Goal: Information Seeking & Learning: Learn about a topic

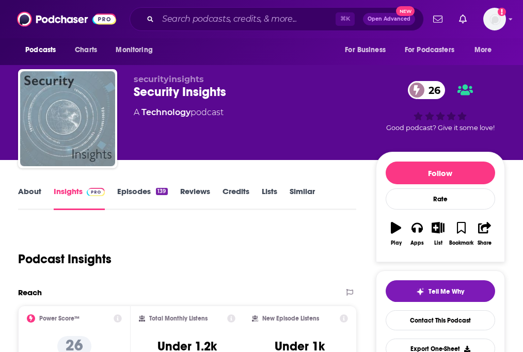
scroll to position [290, 0]
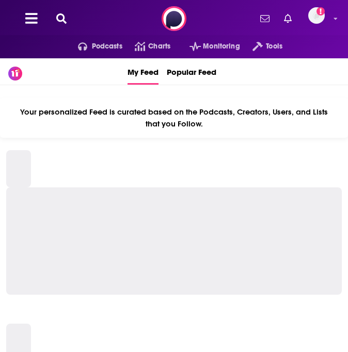
click at [64, 19] on icon at bounding box center [61, 18] width 10 height 10
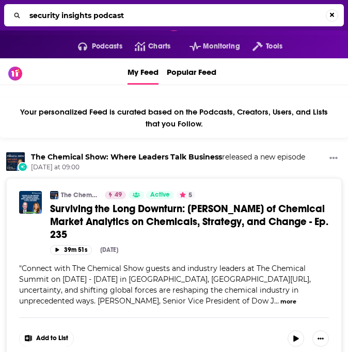
type input "security insights podcast"
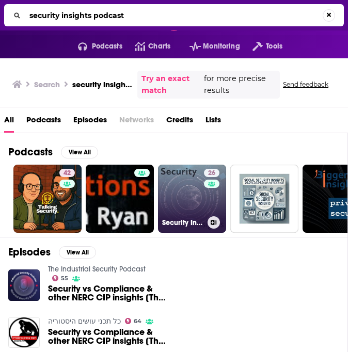
click at [179, 192] on link "26 Security Insights" at bounding box center [192, 199] width 68 height 68
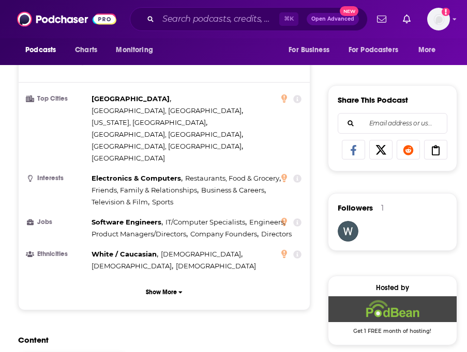
scroll to position [657, 0]
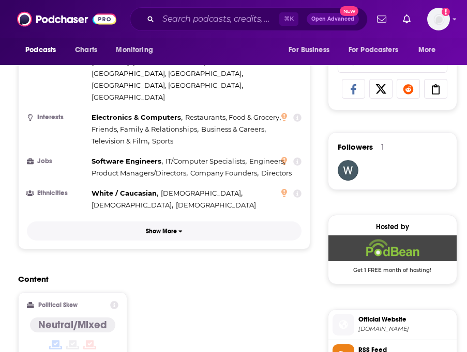
click at [179, 228] on icon "button" at bounding box center [180, 231] width 4 height 6
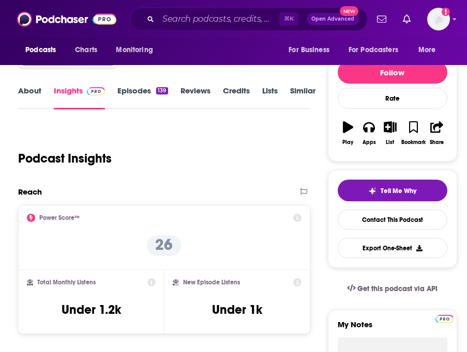
scroll to position [0, 0]
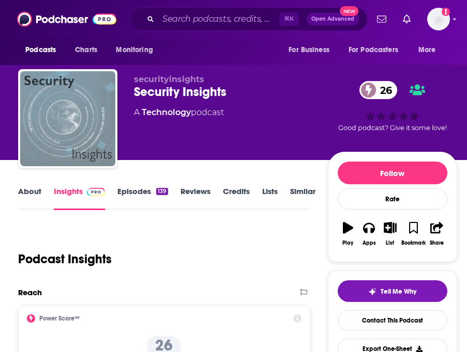
click at [140, 193] on link "Episodes 139" at bounding box center [142, 199] width 50 height 24
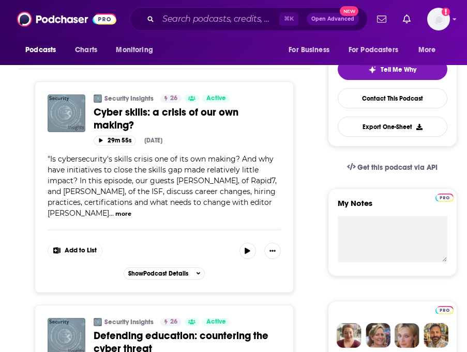
scroll to position [21, 0]
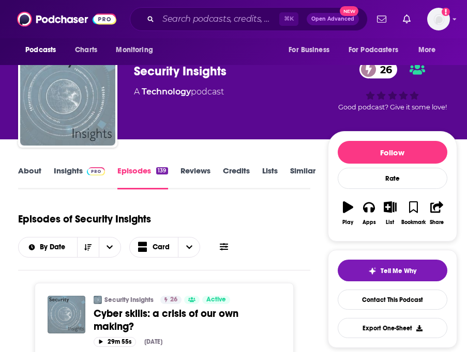
click at [39, 173] on link "About" at bounding box center [29, 178] width 23 height 24
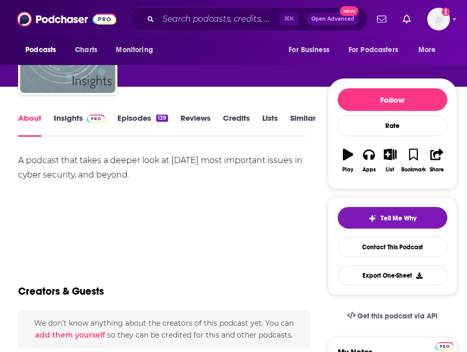
scroll to position [75, 0]
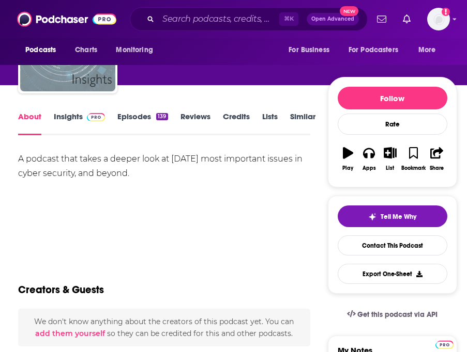
click at [68, 117] on link "Insights" at bounding box center [79, 124] width 51 height 24
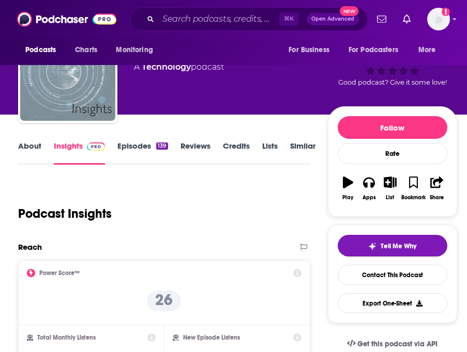
scroll to position [70, 0]
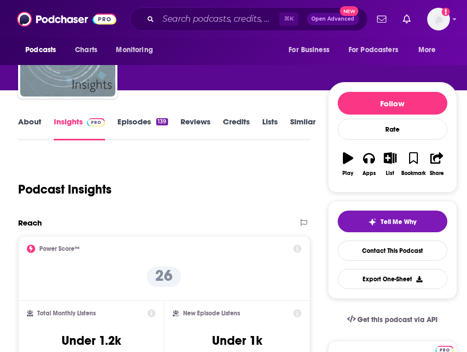
click at [136, 127] on link "Episodes 139" at bounding box center [142, 129] width 50 height 24
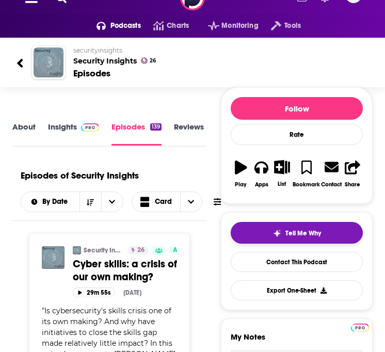
scroll to position [23, 0]
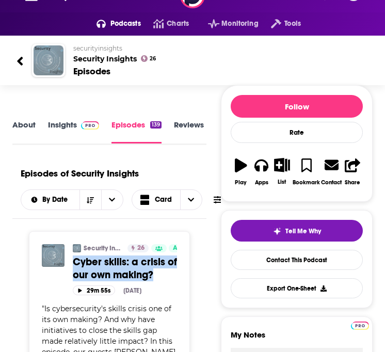
drag, startPoint x: 73, startPoint y: 263, endPoint x: 155, endPoint y: 276, distance: 82.8
click at [155, 276] on div "Security Insights 26 Active Categories Technology Cyber skills: a crisis of our…" at bounding box center [109, 269] width 135 height 51
copy span "Cyber skills: a crisis of our own making?"
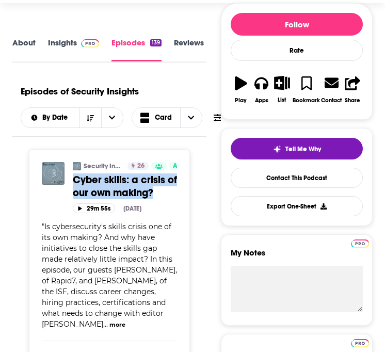
scroll to position [105, 0]
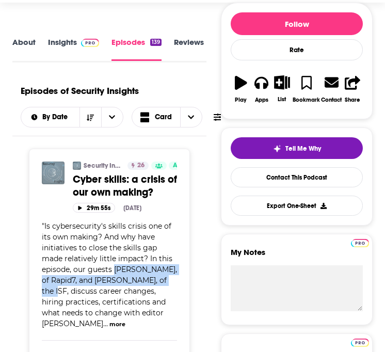
drag, startPoint x: 115, startPoint y: 270, endPoint x: 55, endPoint y: 293, distance: 63.8
click at [55, 293] on span "Is cybersecurity's skills crisis one of its own making? And why have initiative…" at bounding box center [109, 275] width 135 height 107
copy span "Thom Langford, of Rapid7, and Lee Munson, of the ISF,"
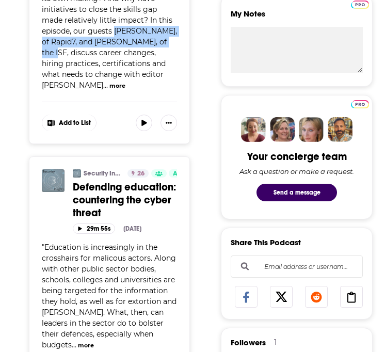
scroll to position [345, 0]
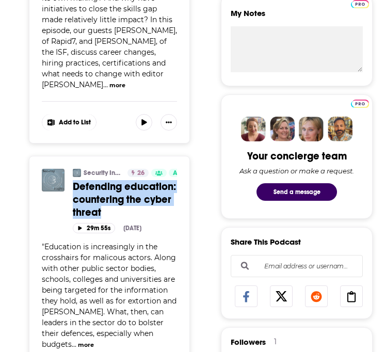
drag, startPoint x: 71, startPoint y: 183, endPoint x: 105, endPoint y: 210, distance: 43.0
click at [105, 210] on div "Security Insights 26 Active Categories Technology Defending education: counteri…" at bounding box center [109, 201] width 135 height 64
copy span "Defending education: countering the cyber threat"
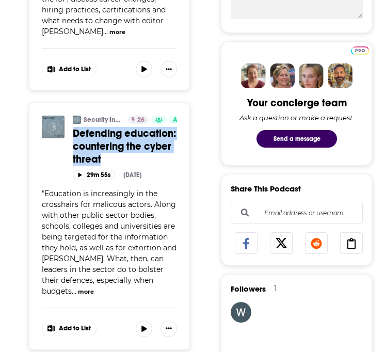
scroll to position [407, 0]
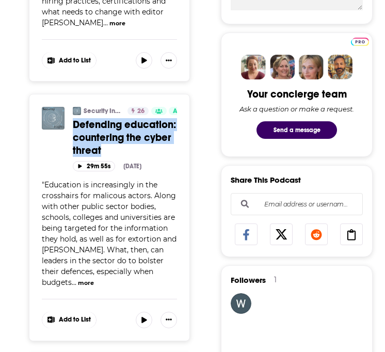
click at [78, 283] on button "more" at bounding box center [86, 283] width 16 height 9
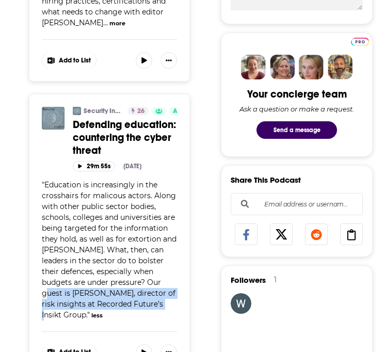
drag, startPoint x: 160, startPoint y: 282, endPoint x: 152, endPoint y: 308, distance: 27.5
click at [152, 308] on span "Education is increasingly in the crosshairs for malicous actors. Along with oth…" at bounding box center [109, 250] width 135 height 140
copy span "Joe Rooke, director of risk insights at Recorded Future’s Insikt Group"
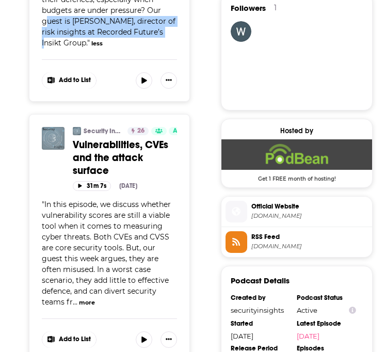
scroll to position [732, 0]
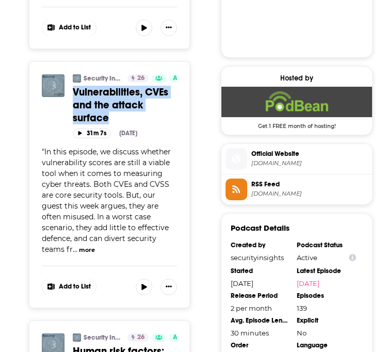
drag, startPoint x: 70, startPoint y: 79, endPoint x: 112, endPoint y: 109, distance: 51.4
click at [112, 110] on div "Security Insights 26 Active Categories Technology Vulnerabilities, CVEs and the…" at bounding box center [109, 106] width 135 height 64
copy span "Vulnerabilities, CVEs and the attack surface"
click at [79, 246] on button "more" at bounding box center [87, 250] width 16 height 9
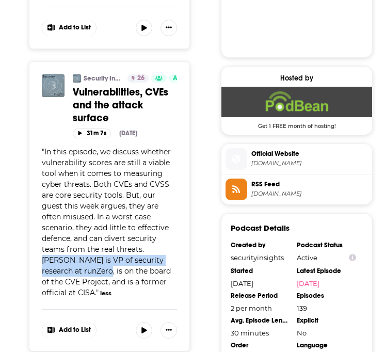
drag, startPoint x: 101, startPoint y: 237, endPoint x: 152, endPoint y: 246, distance: 52.0
click at [152, 246] on span "In this episode, we discuss whether vulnerability scores are still a viable too…" at bounding box center [106, 222] width 129 height 150
copy span "Tod Beardsley is VP of security research at runZero"
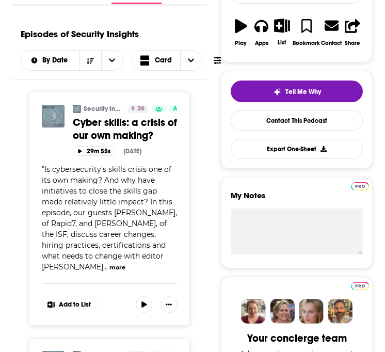
scroll to position [0, 0]
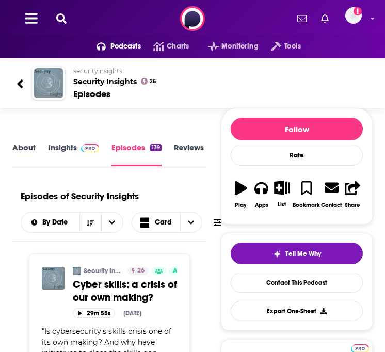
click at [23, 150] on link "About" at bounding box center [23, 155] width 23 height 24
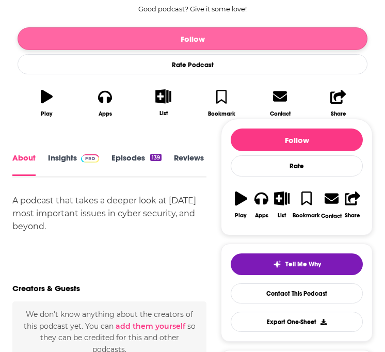
scroll to position [283, 0]
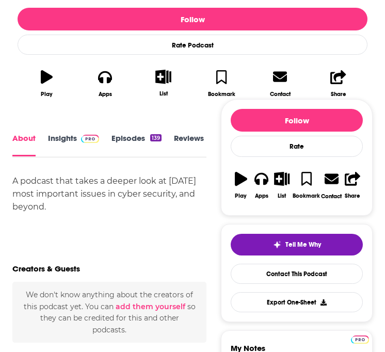
click at [141, 137] on link "Episodes 139" at bounding box center [137, 145] width 50 height 23
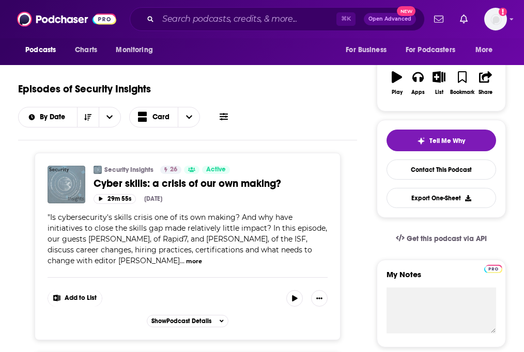
scroll to position [165, 0]
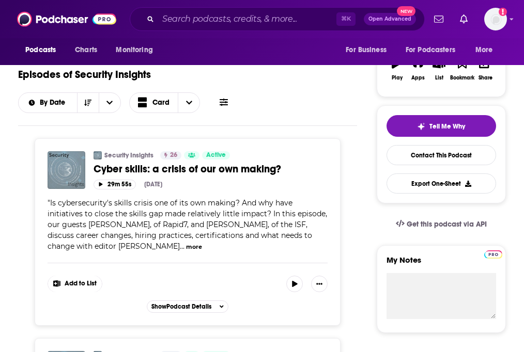
click at [186, 249] on button "more" at bounding box center [194, 247] width 16 height 9
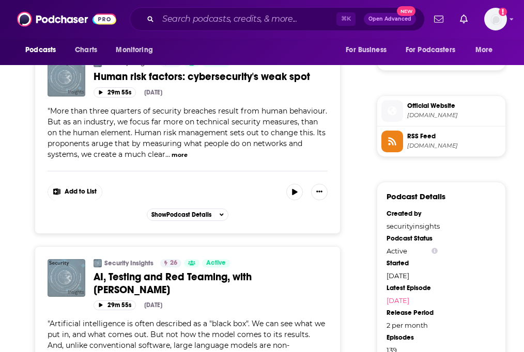
scroll to position [857, 0]
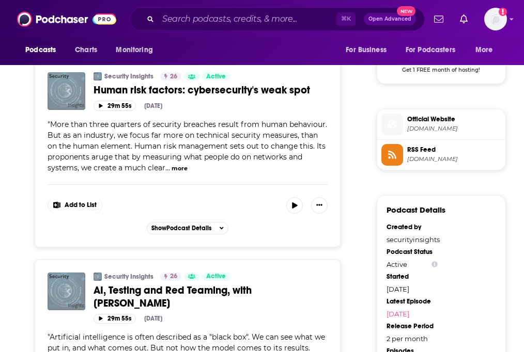
click at [348, 133] on span "[DOMAIN_NAME]" at bounding box center [454, 129] width 94 height 8
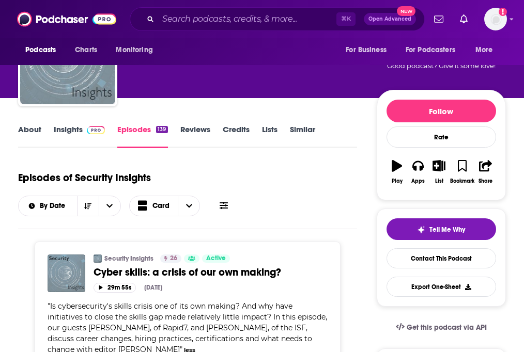
scroll to position [0, 0]
